Goal: Task Accomplishment & Management: Manage account settings

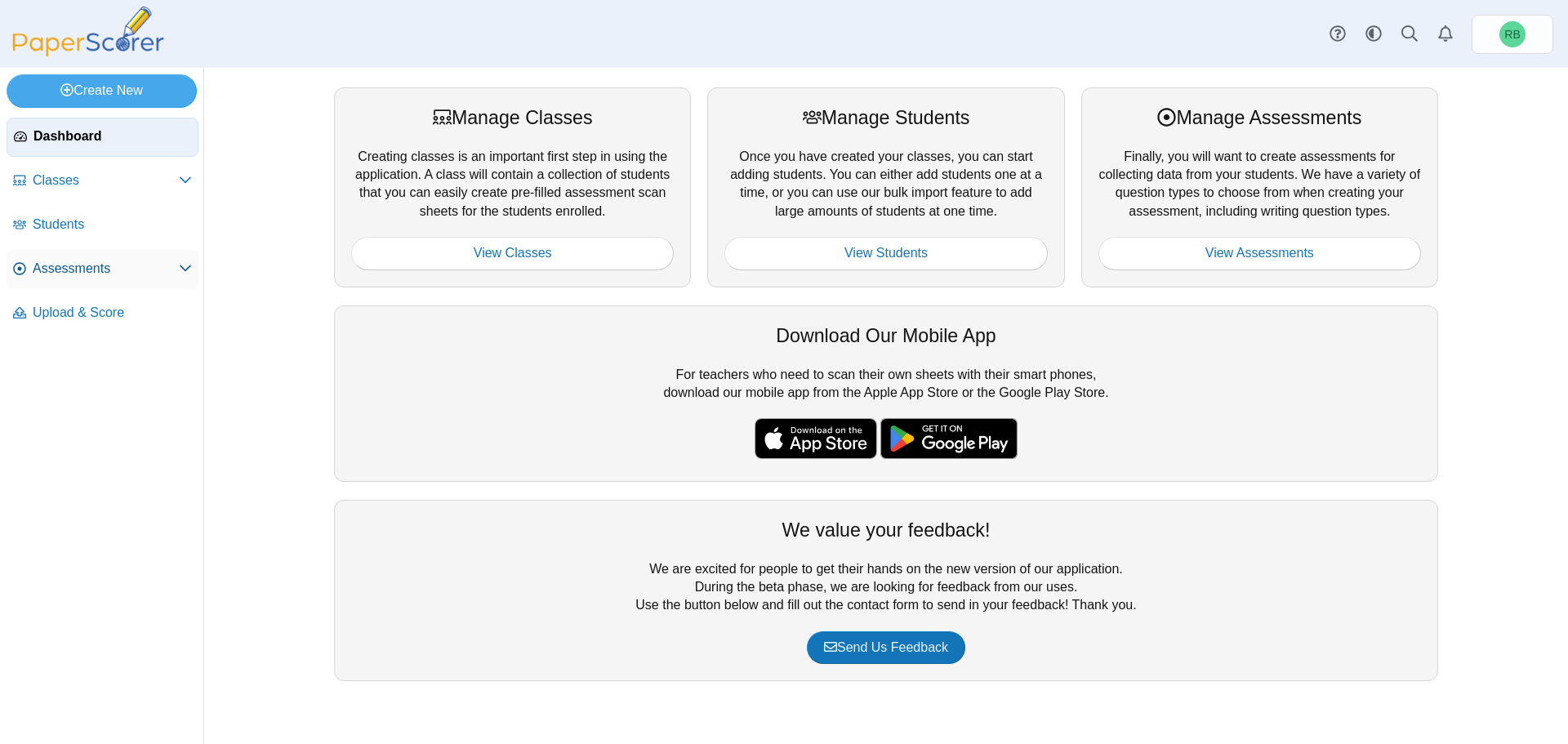
click at [58, 251] on link "Assessments" at bounding box center [102, 269] width 192 height 39
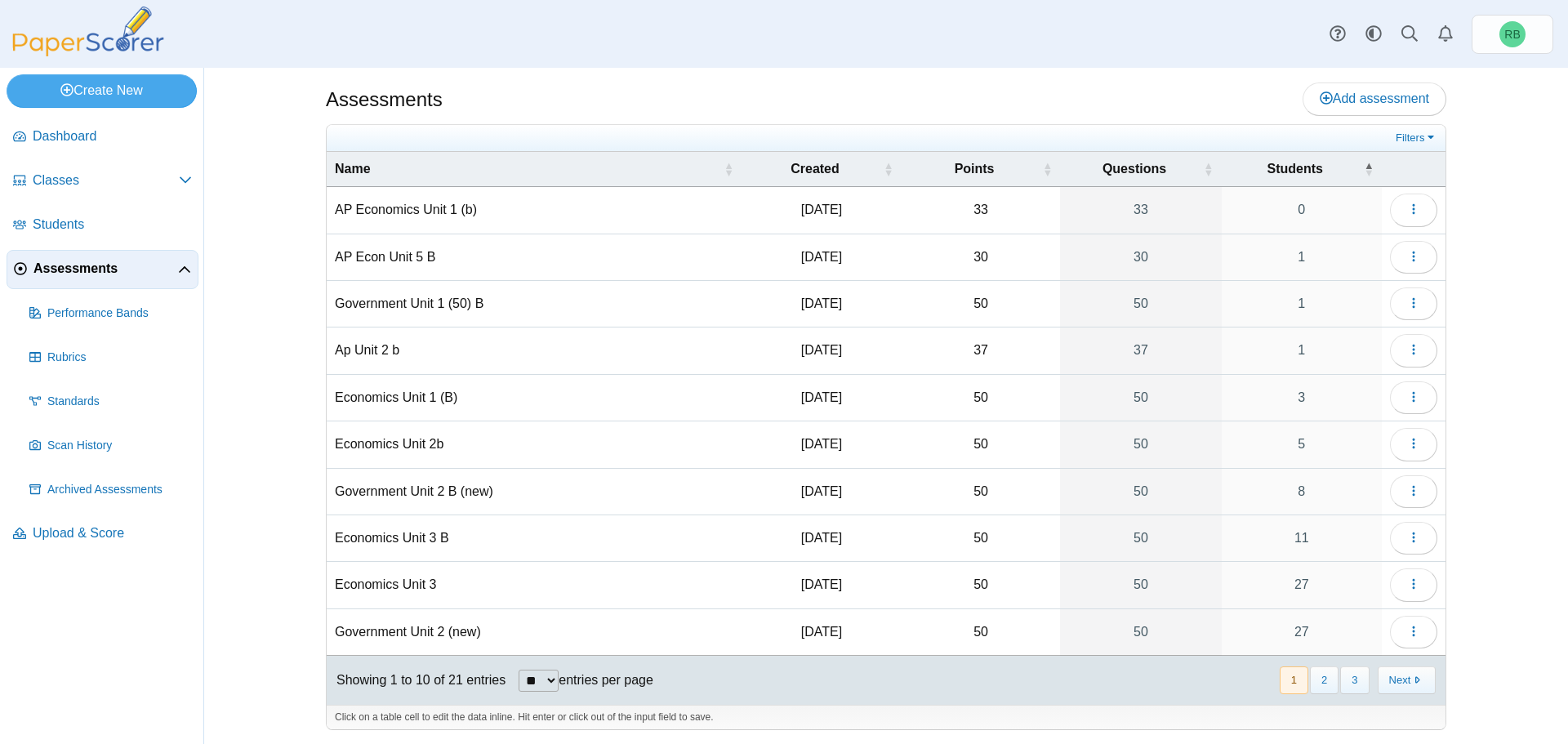
scroll to position [6, 0]
click at [1317, 674] on button "2" at bounding box center [1324, 678] width 28 height 27
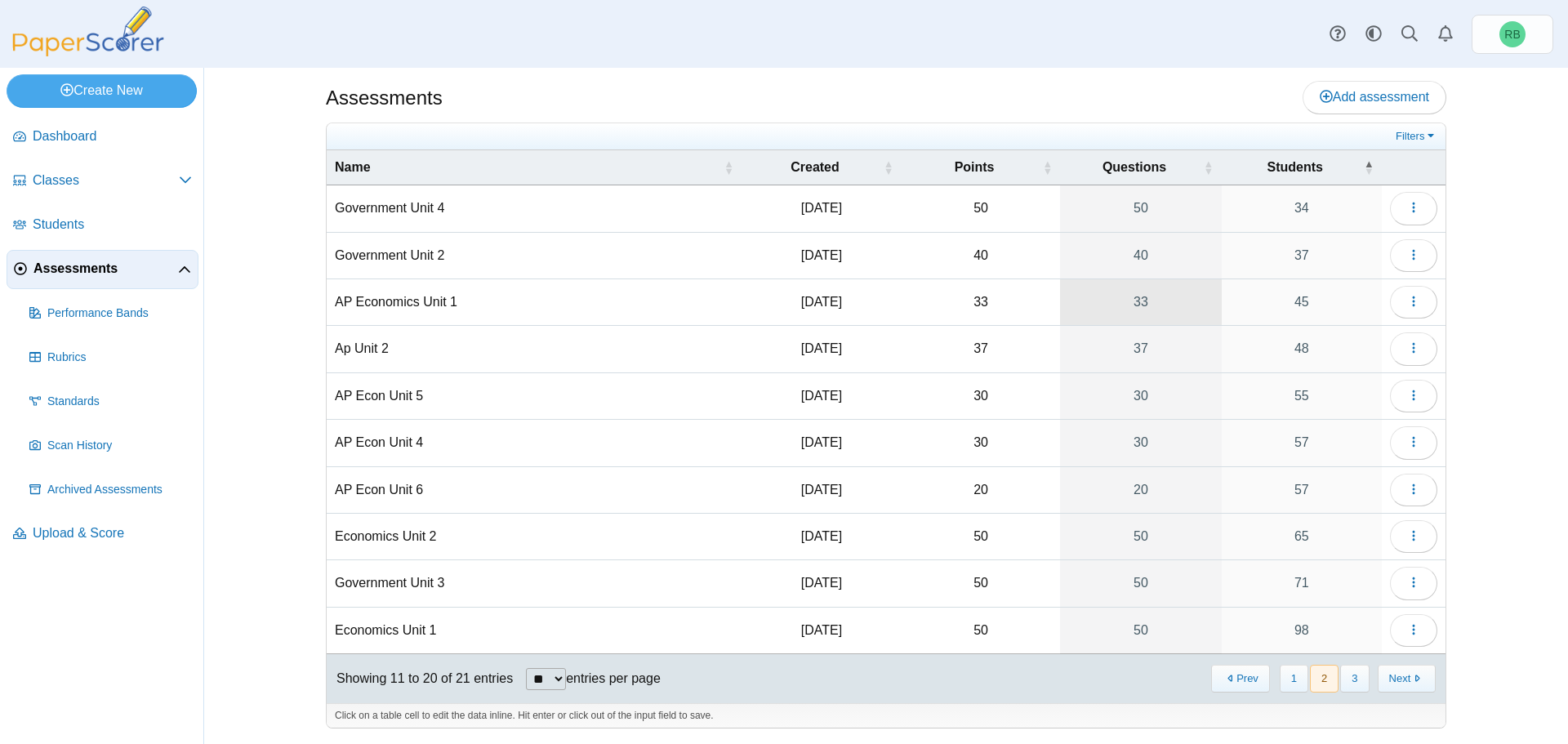
click at [1141, 305] on link "33" at bounding box center [1140, 303] width 161 height 46
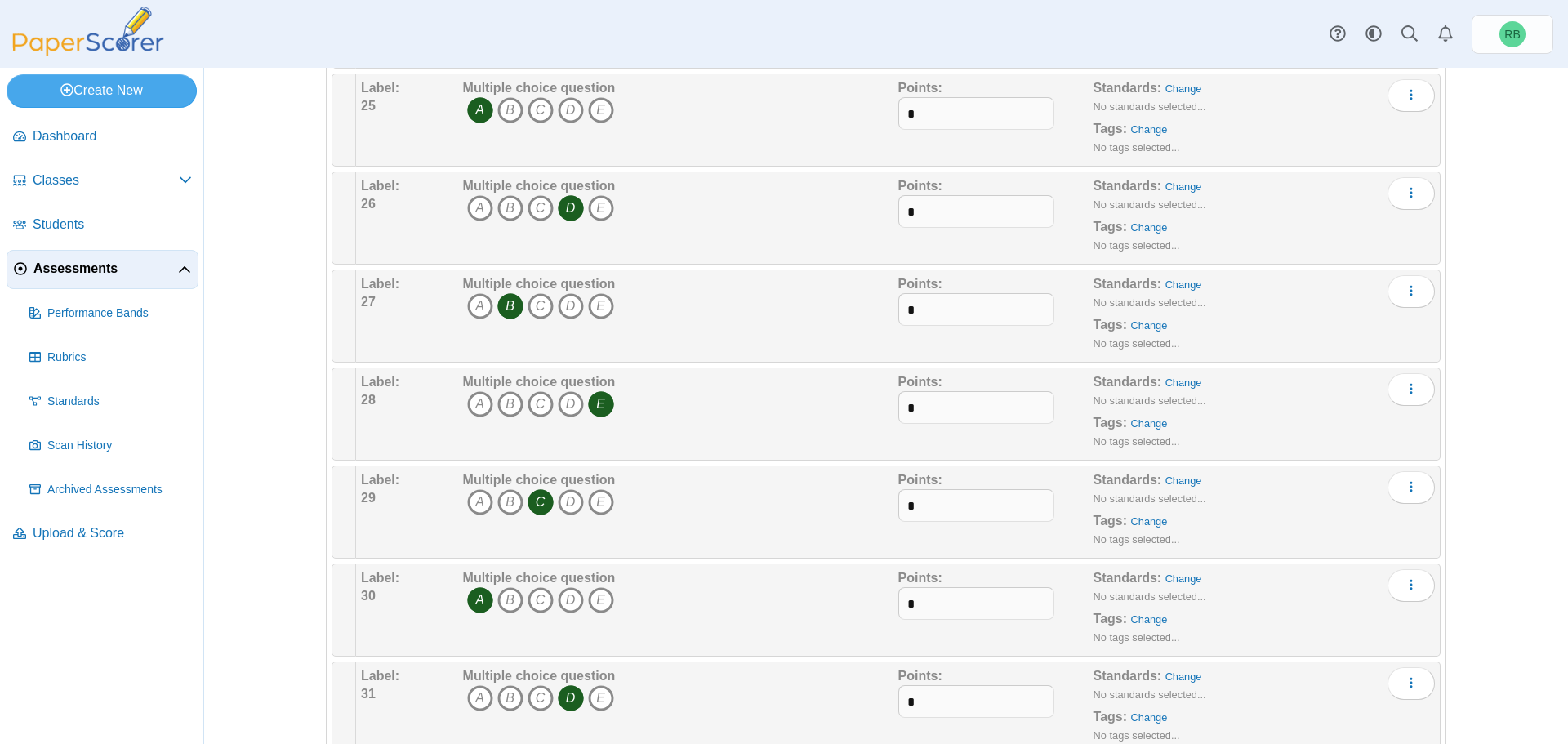
scroll to position [2512, 0]
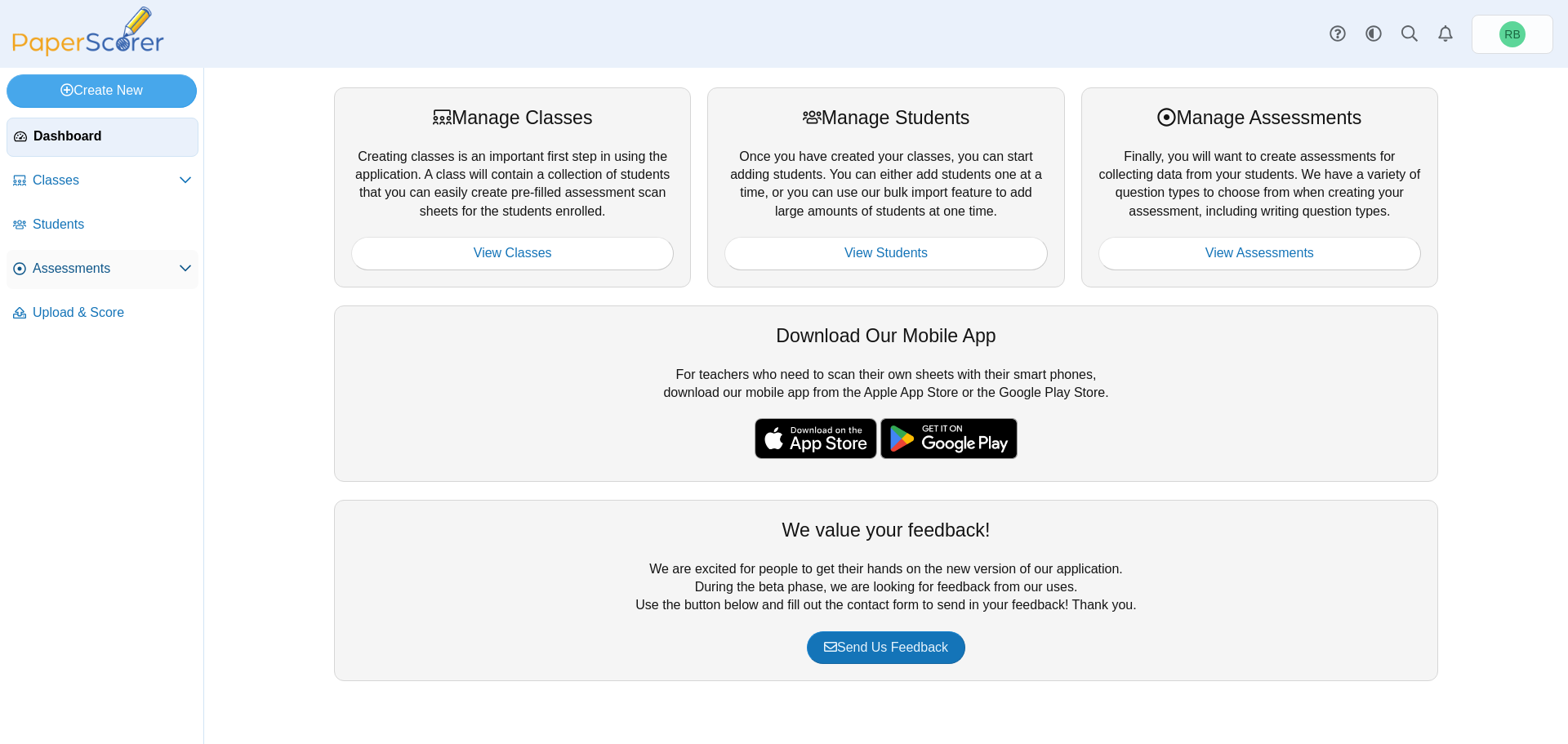
click at [91, 271] on span "Assessments" at bounding box center [106, 269] width 146 height 18
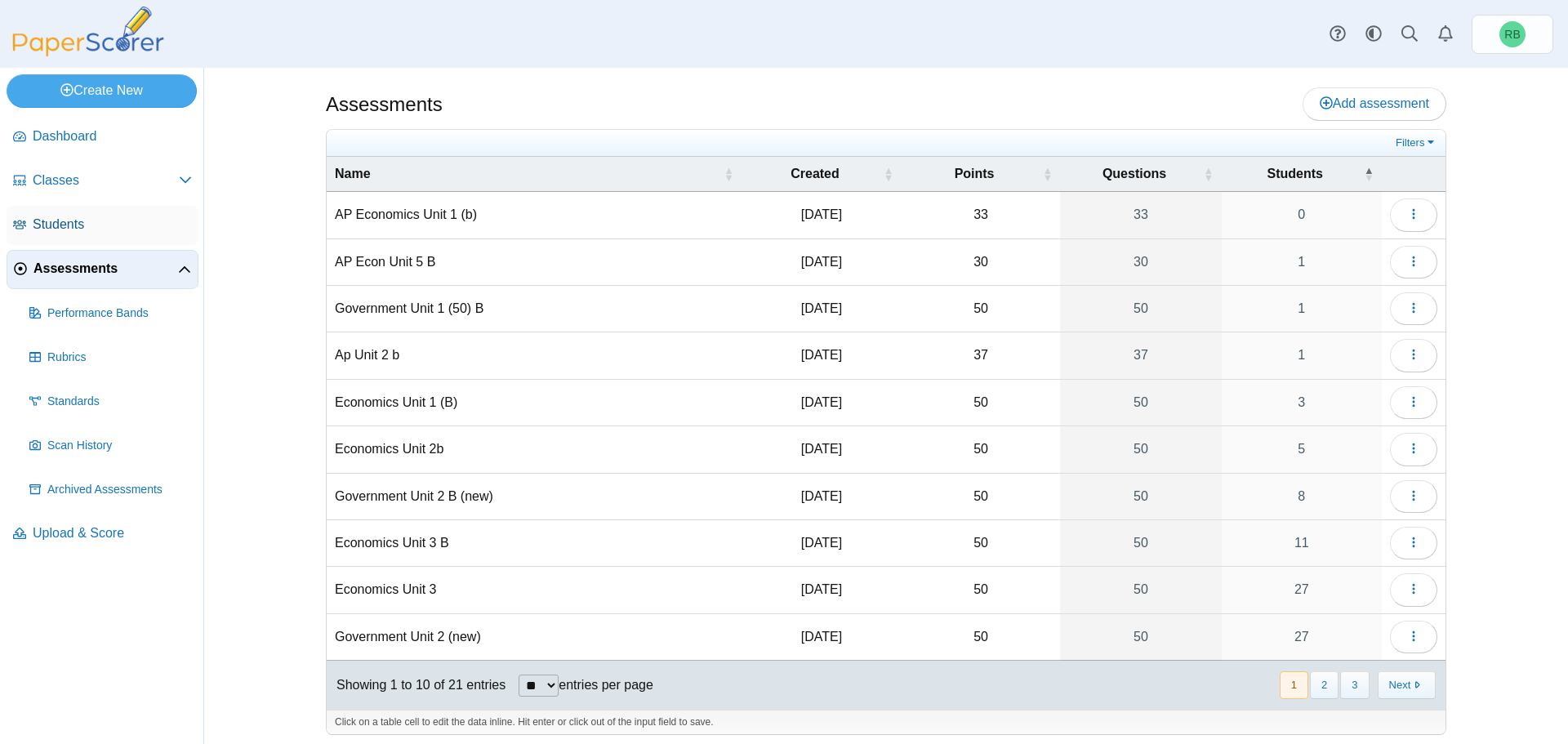
click at [101, 220] on span "Students" at bounding box center [112, 225] width 159 height 18
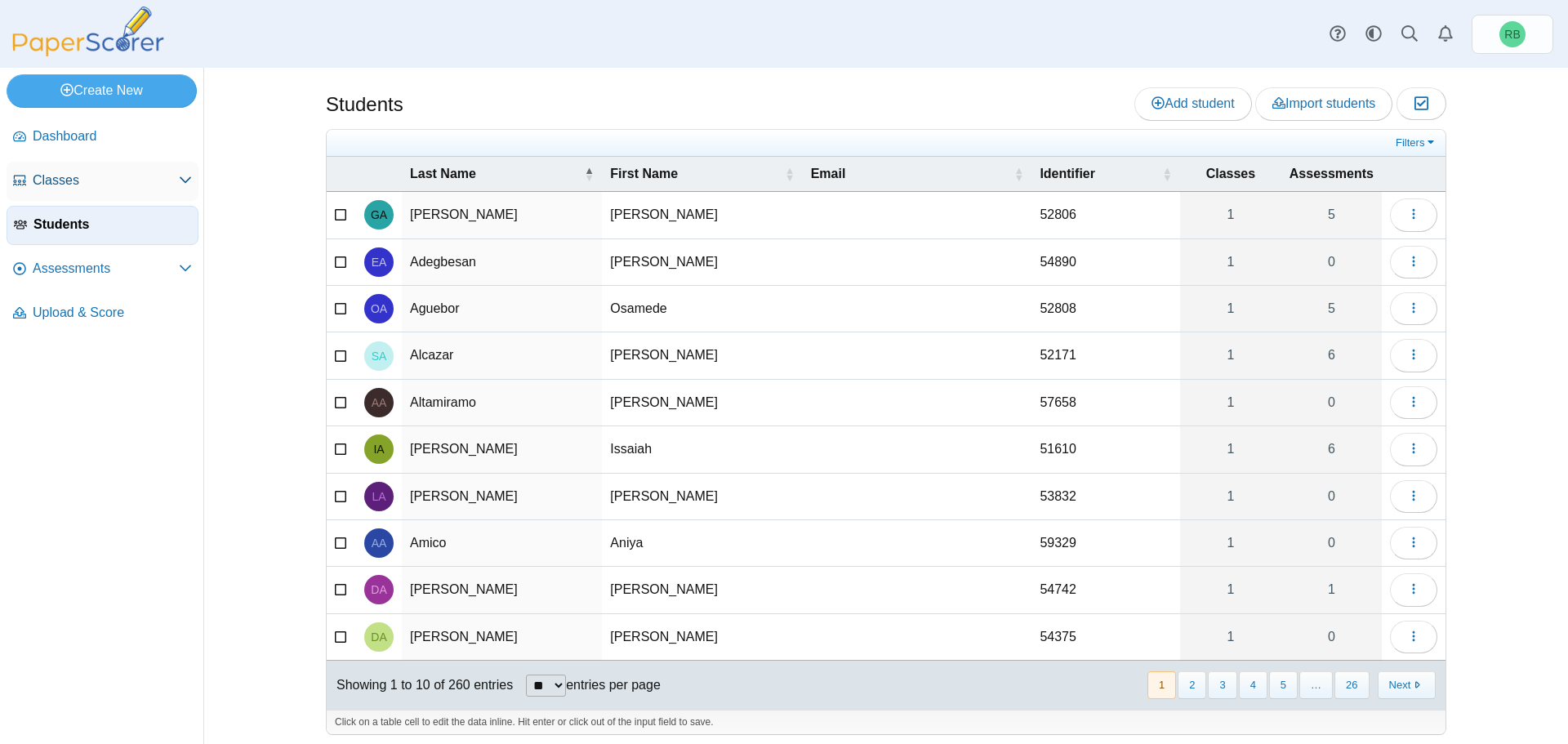
click at [99, 180] on span "Classes" at bounding box center [106, 181] width 146 height 18
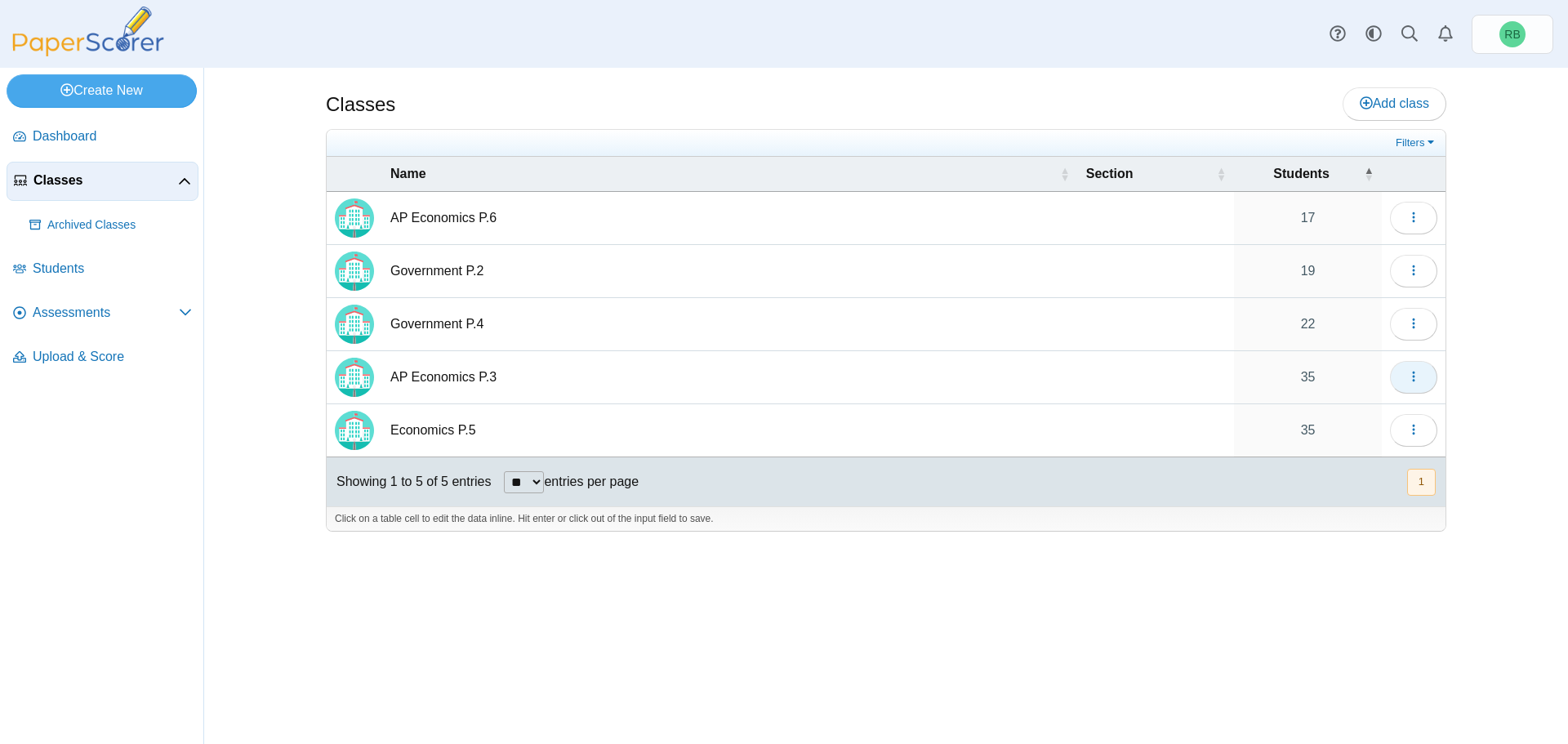
click at [1408, 373] on icon "button" at bounding box center [1414, 377] width 13 height 13
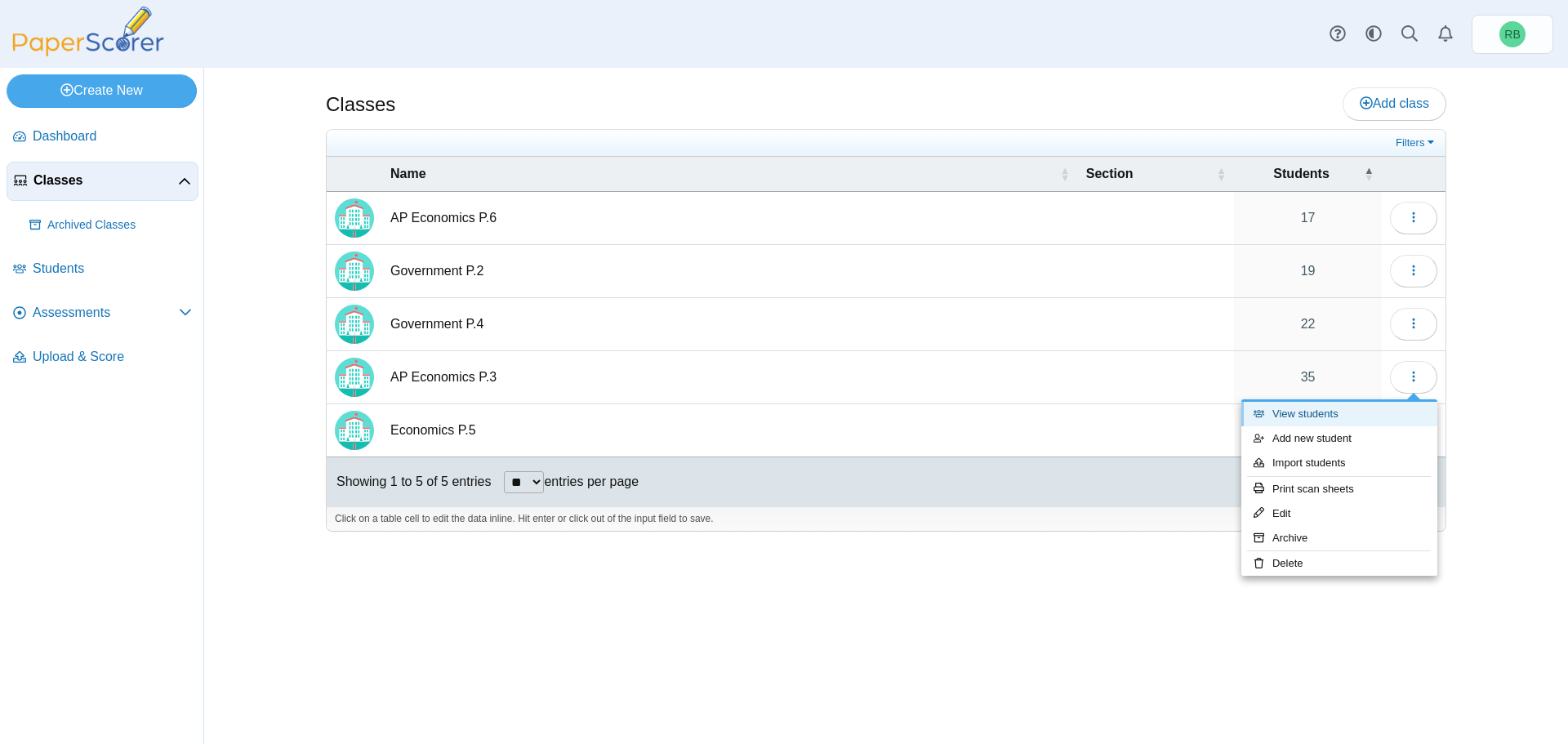
click at [1326, 404] on link "View students" at bounding box center [1339, 414] width 196 height 25
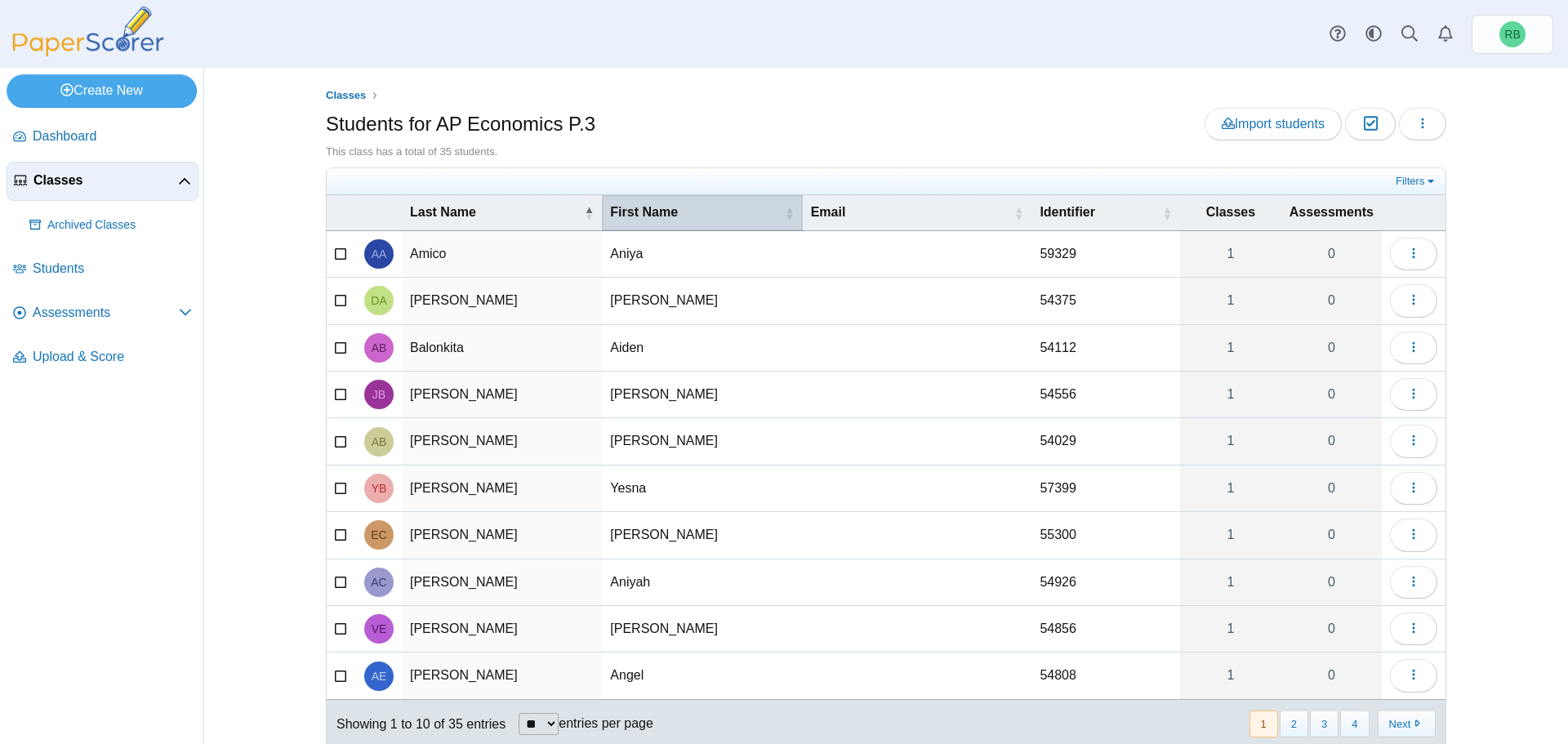
click at [644, 222] on th "First Name" at bounding box center [702, 213] width 200 height 35
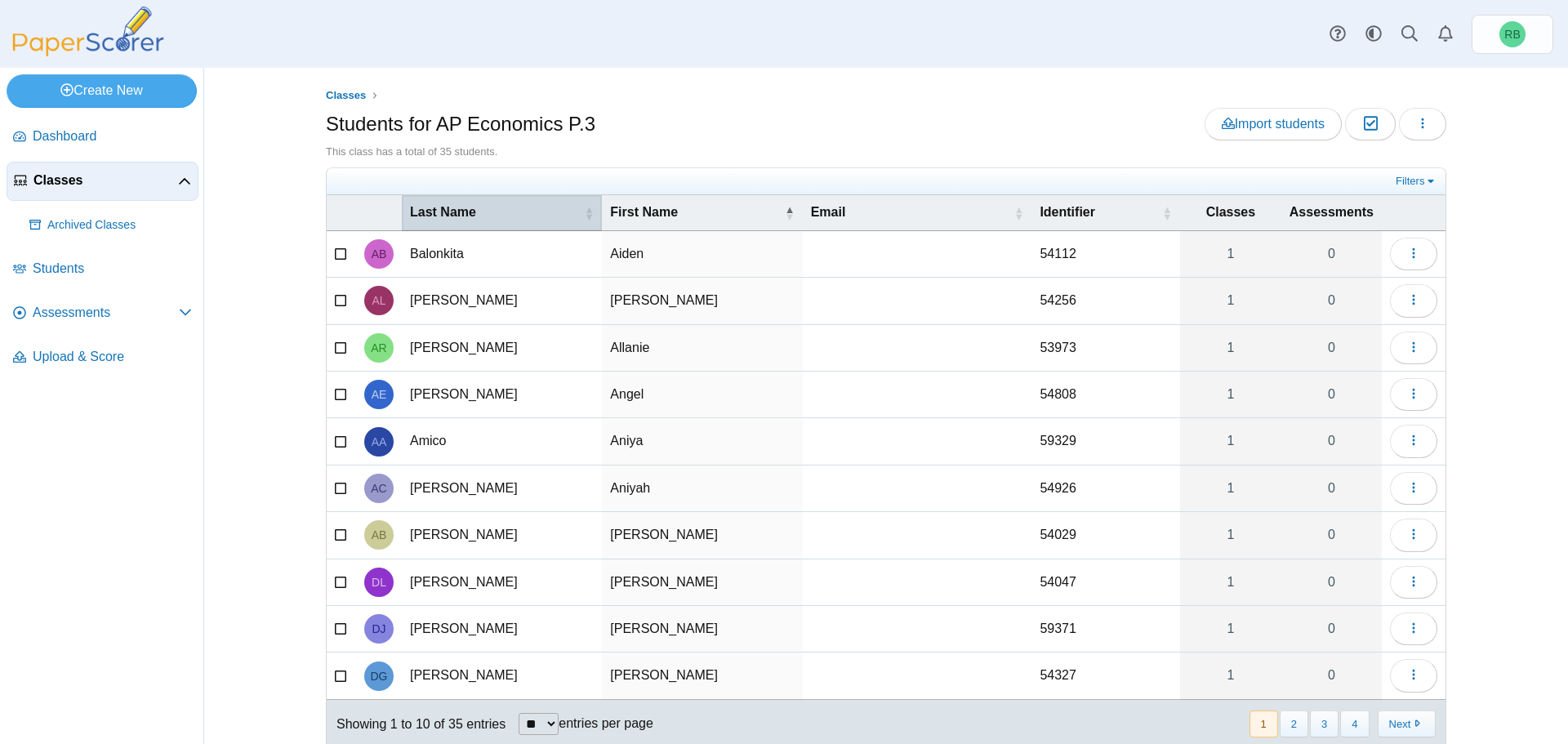
click at [501, 219] on span "Last Name" at bounding box center [495, 213] width 171 height 18
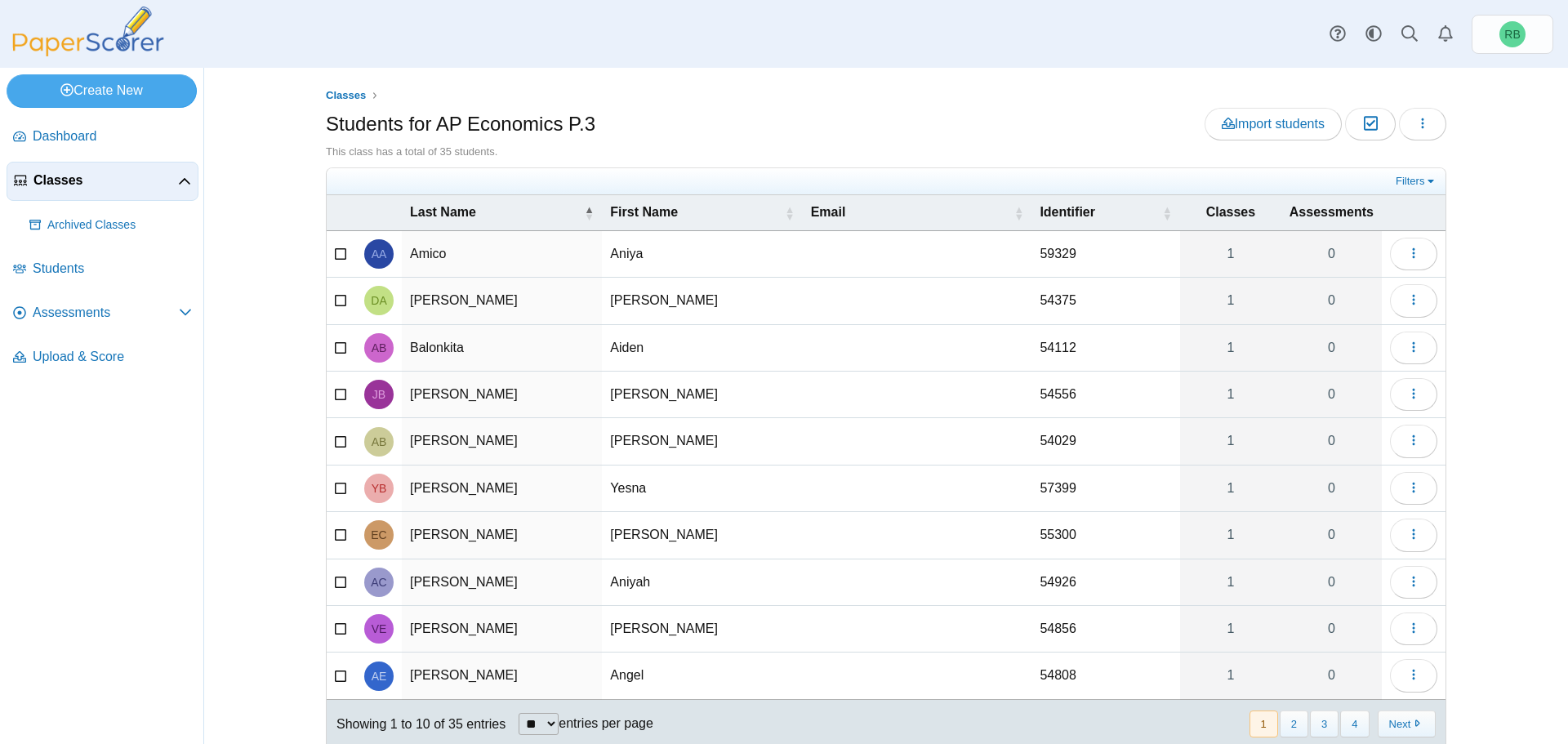
click at [649, 254] on td "Aniya" at bounding box center [702, 254] width 200 height 47
click at [626, 255] on input "*****" at bounding box center [702, 254] width 184 height 33
type input "*****"
click at [678, 306] on td "[PERSON_NAME]" at bounding box center [702, 301] width 200 height 47
